Goal: Task Accomplishment & Management: Use online tool/utility

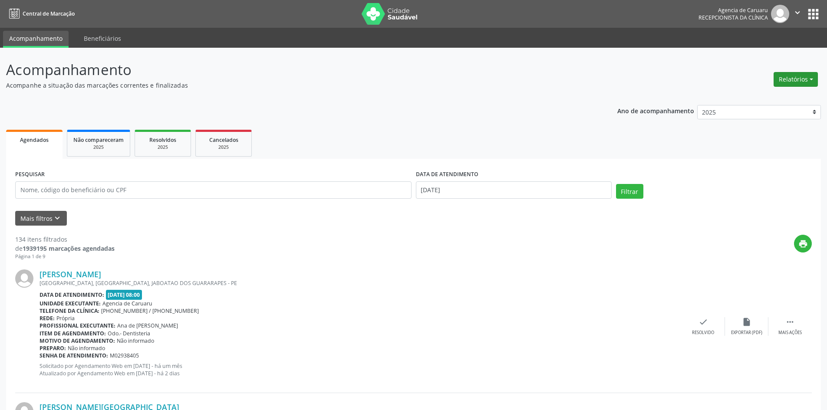
click at [783, 80] on button "Relatórios" at bounding box center [796, 79] width 44 height 15
click at [748, 98] on link "Agendamentos" at bounding box center [771, 98] width 93 height 12
select select "9"
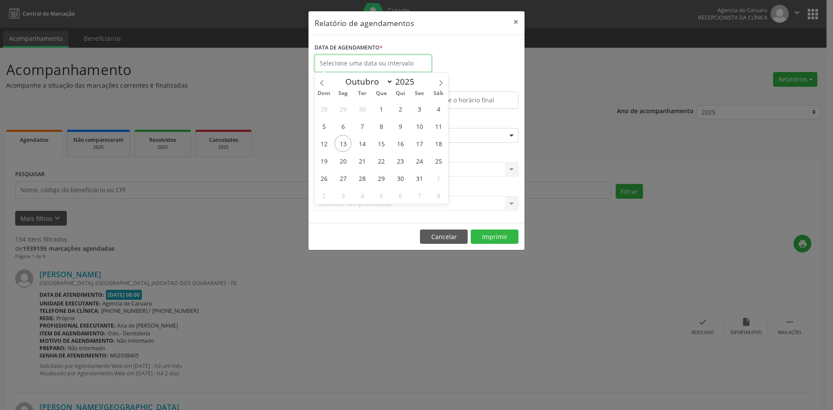
click at [338, 62] on input "text" at bounding box center [373, 63] width 117 height 17
click at [346, 146] on span "13" at bounding box center [343, 143] width 17 height 17
type input "[DATE]"
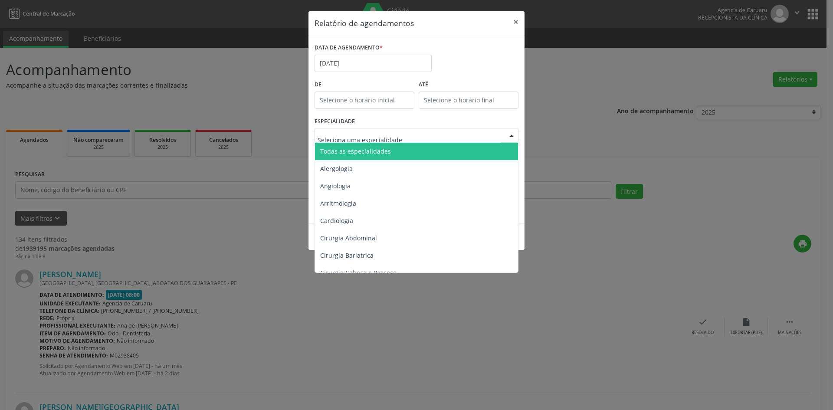
click at [345, 156] on span "Todas as especialidades" at bounding box center [417, 151] width 204 height 17
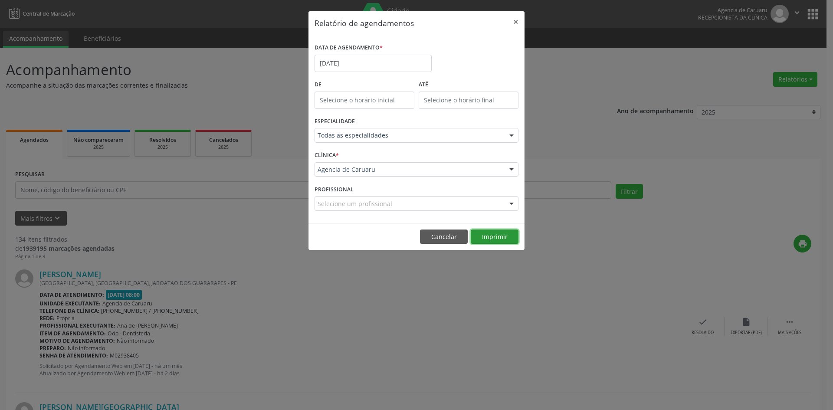
click at [495, 238] on button "Imprimir" at bounding box center [495, 237] width 48 height 15
click at [344, 68] on input "[DATE]" at bounding box center [373, 63] width 117 height 17
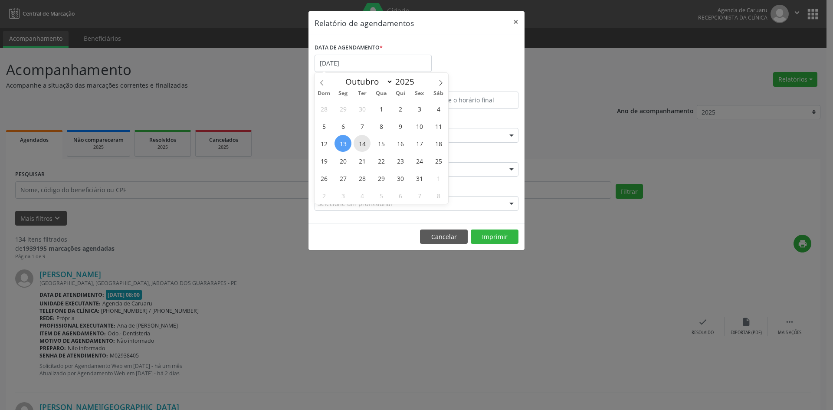
click at [362, 144] on span "14" at bounding box center [362, 143] width 17 height 17
type input "[DATE]"
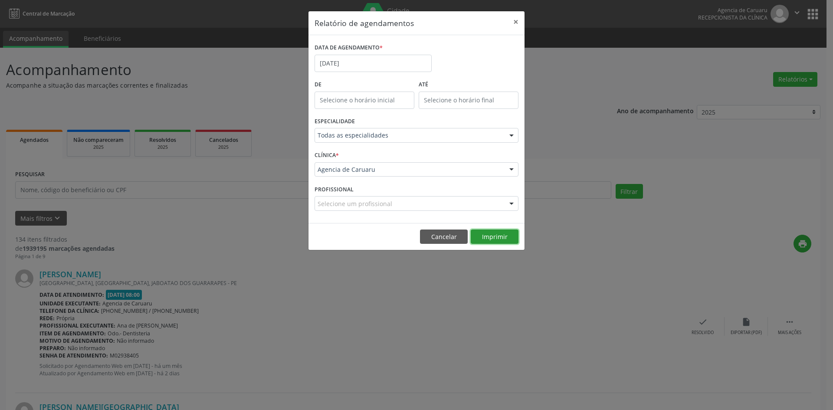
click at [497, 235] on button "Imprimir" at bounding box center [495, 237] width 48 height 15
click at [428, 236] on button "Cancelar" at bounding box center [444, 237] width 48 height 15
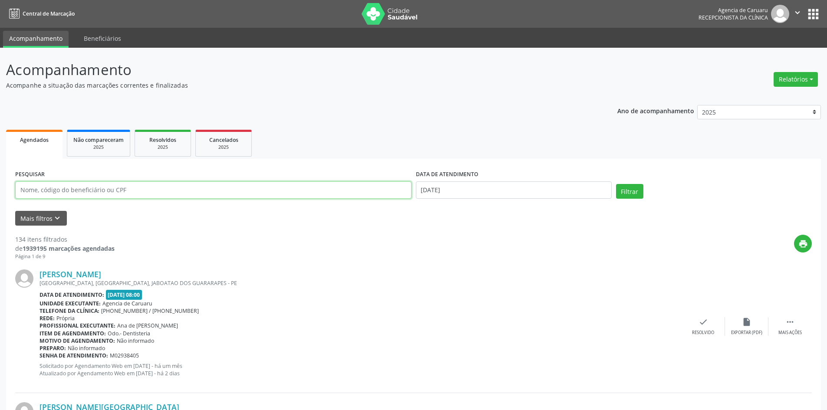
click at [79, 192] on input "text" at bounding box center [213, 189] width 396 height 17
type input "47949899468"
click at [484, 193] on input "[DATE]" at bounding box center [514, 189] width 196 height 17
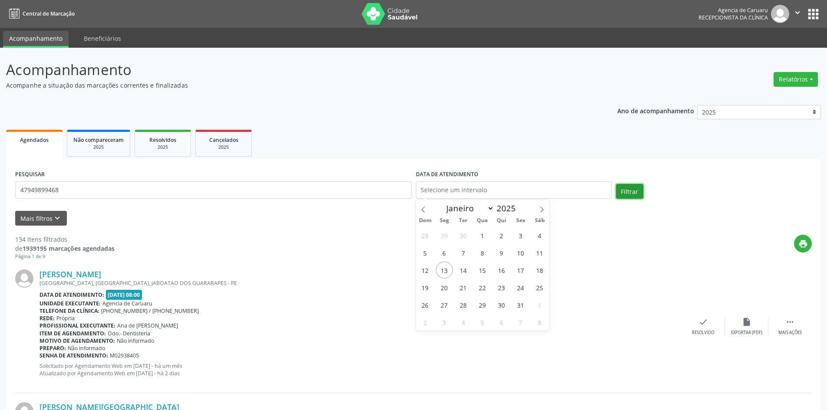
click at [628, 191] on button "Filtrar" at bounding box center [629, 191] width 27 height 15
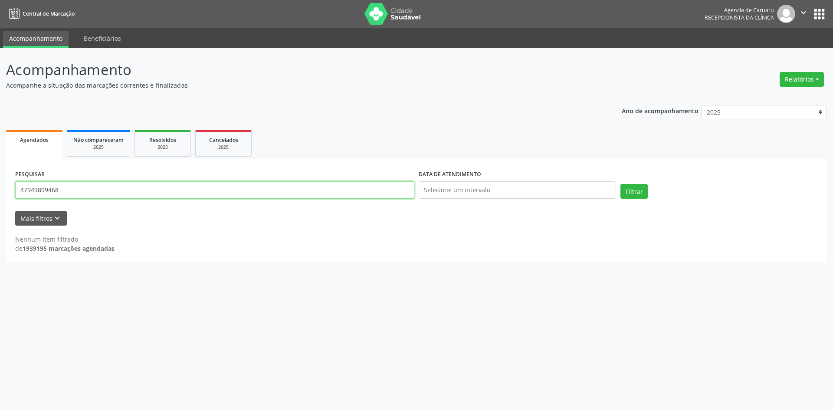
drag, startPoint x: 86, startPoint y: 194, endPoint x: 0, endPoint y: 194, distance: 85.5
click at [0, 194] on div "Acompanhamento Acompanhe a situação das marcações correntes e finalizadas Relat…" at bounding box center [416, 229] width 833 height 362
type input "[PERSON_NAME] DA [PERSON_NAME]"
click at [636, 196] on button "Filtrar" at bounding box center [634, 191] width 27 height 15
drag, startPoint x: 183, startPoint y: 194, endPoint x: 0, endPoint y: 193, distance: 183.2
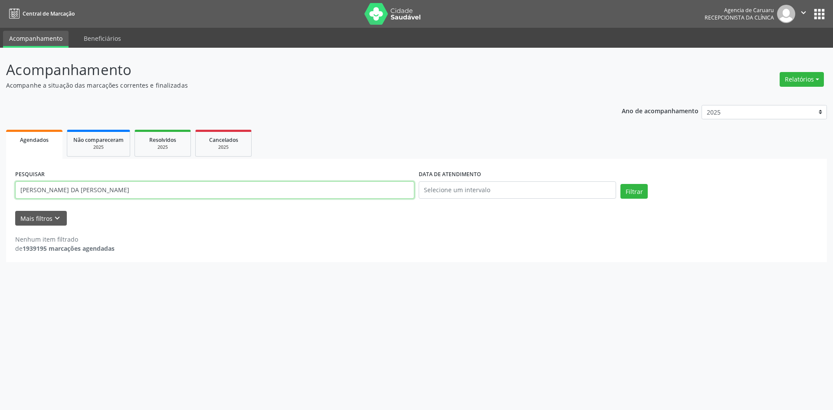
click at [0, 193] on div "Acompanhamento Acompanhe a situação das marcações correntes e finalizadas Relat…" at bounding box center [416, 229] width 833 height 362
click at [53, 187] on input "[PERSON_NAME]" at bounding box center [214, 189] width 399 height 17
type input "[PERSON_NAME]"
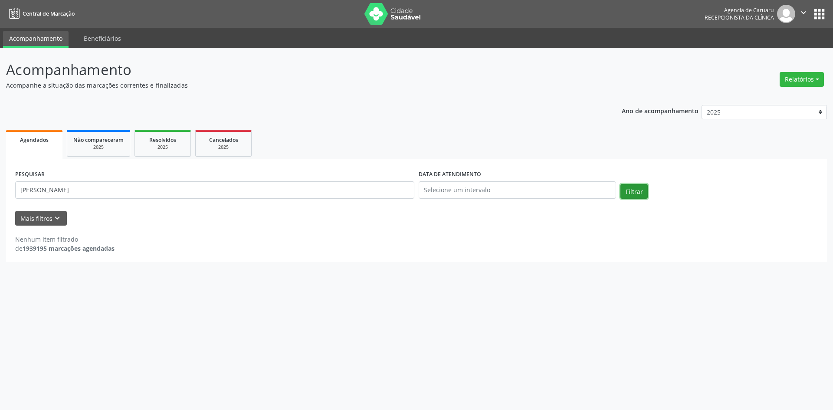
click at [643, 193] on button "Filtrar" at bounding box center [634, 191] width 27 height 15
drag, startPoint x: 102, startPoint y: 191, endPoint x: 0, endPoint y: 189, distance: 102.5
click at [0, 189] on div "Acompanhamento Acompanhe a situação das marcações correntes e finalizadas Relat…" at bounding box center [416, 229] width 833 height 362
type input "29801036400"
click at [627, 194] on button "Filtrar" at bounding box center [634, 191] width 27 height 15
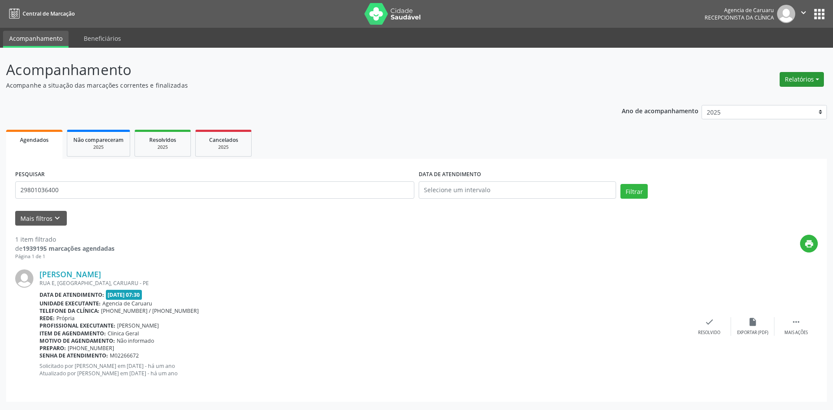
click at [794, 79] on button "Relatórios" at bounding box center [802, 79] width 44 height 15
click at [774, 99] on link "Agendamentos" at bounding box center [777, 98] width 93 height 12
select select "9"
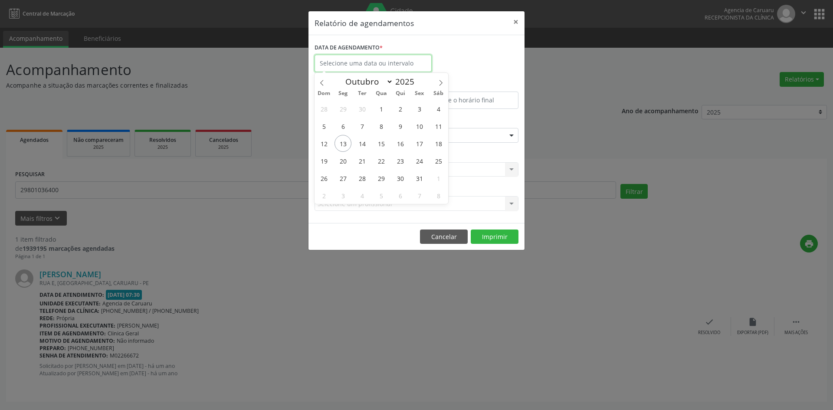
click at [398, 64] on input "text" at bounding box center [373, 63] width 117 height 17
click at [364, 147] on span "14" at bounding box center [362, 143] width 17 height 17
type input "[DATE]"
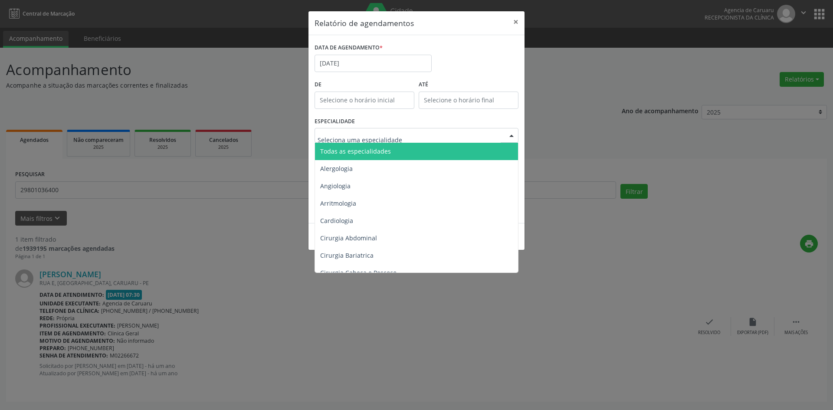
click at [511, 136] on div at bounding box center [511, 135] width 13 height 15
click at [430, 153] on span "Todas as especialidades" at bounding box center [417, 151] width 204 height 17
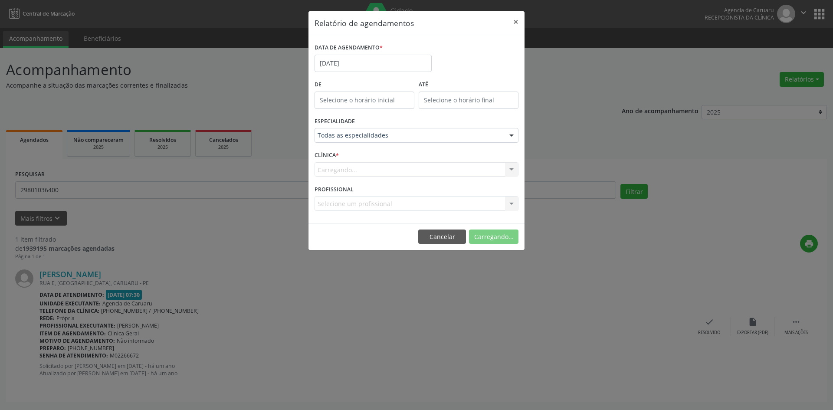
click at [430, 153] on span "Todas as especialidades" at bounding box center [417, 151] width 204 height 17
click at [501, 236] on button "Imprimir" at bounding box center [495, 237] width 48 height 15
click at [356, 56] on input "[DATE]" at bounding box center [373, 63] width 117 height 17
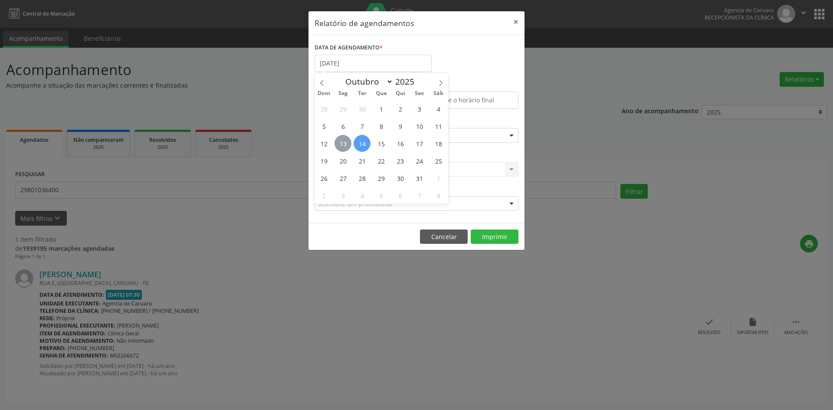
click at [343, 142] on span "13" at bounding box center [343, 143] width 17 height 17
type input "[DATE]"
click at [342, 142] on span "13" at bounding box center [343, 143] width 17 height 17
click at [342, 142] on div "Seleciona uma especialidade" at bounding box center [417, 135] width 204 height 15
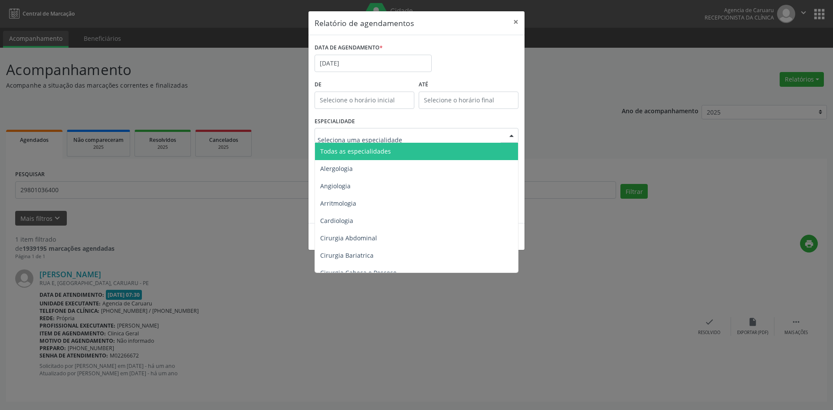
click at [374, 148] on span "Todas as especialidades" at bounding box center [355, 151] width 71 height 8
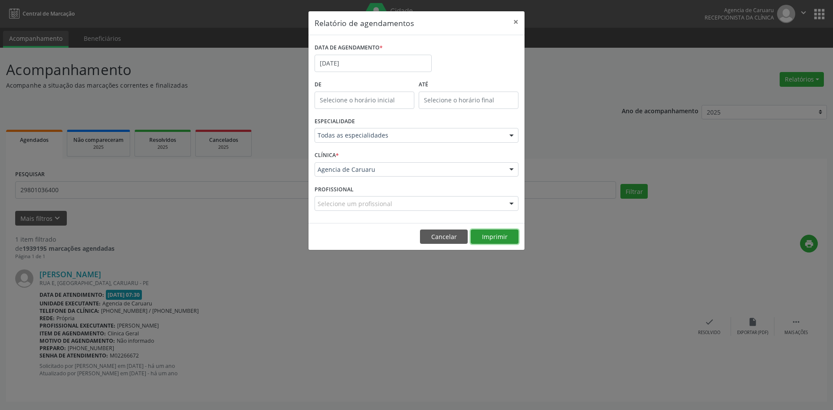
click at [502, 236] on button "Imprimir" at bounding box center [495, 237] width 48 height 15
